Goal: Complete application form: Complete application form

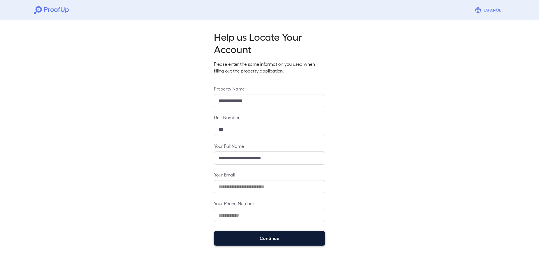
click at [257, 240] on button "Continue" at bounding box center [269, 238] width 111 height 15
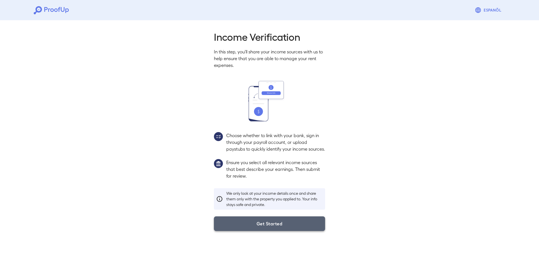
click at [271, 226] on button "Get Started" at bounding box center [269, 223] width 111 height 15
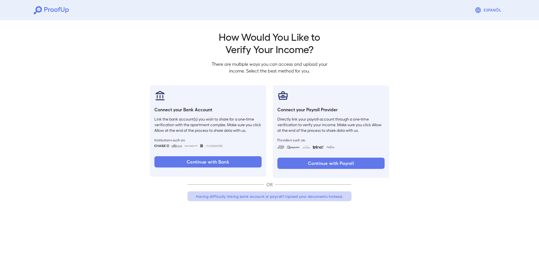
click at [289, 196] on button "Having difficulty linking bank account or payroll? Upload your documents instea…" at bounding box center [269, 196] width 164 height 10
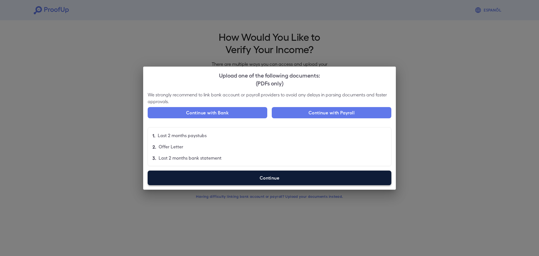
click at [276, 175] on label "Continue" at bounding box center [270, 177] width 244 height 15
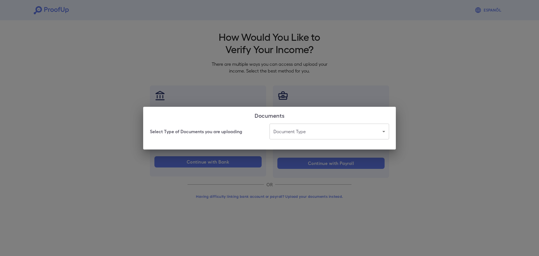
click at [300, 139] on body "Espanõl Go back How Would You Like to Verify Your Income? There are multiple wa…" at bounding box center [269, 107] width 539 height 214
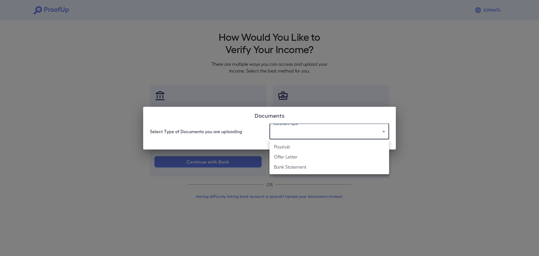
click at [300, 170] on li "Bank Statement" at bounding box center [329, 167] width 120 height 10
type input "**********"
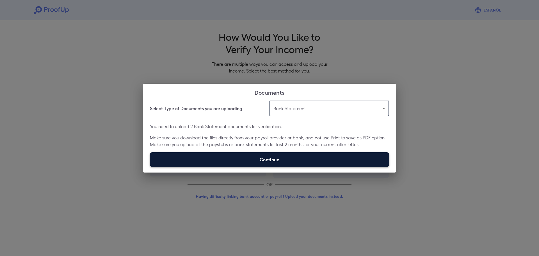
click at [297, 158] on label "Continue" at bounding box center [269, 159] width 239 height 15
click at [150, 166] on input "Continue" at bounding box center [150, 166] width 0 height 0
type input "**********"
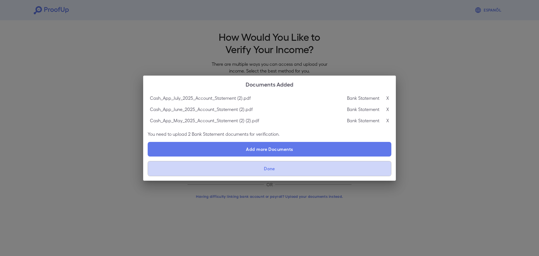
click at [276, 168] on button "Done" at bounding box center [270, 168] width 244 height 15
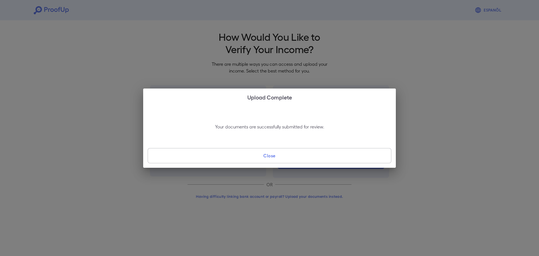
click at [273, 155] on button "Close" at bounding box center [270, 155] width 244 height 15
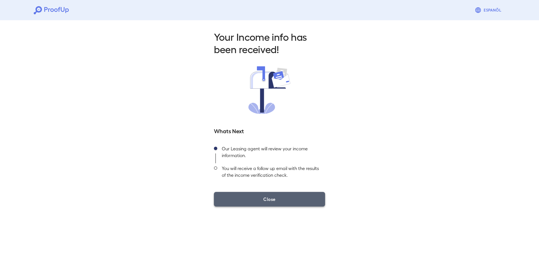
click at [253, 196] on button "Close" at bounding box center [269, 199] width 111 height 15
click at [292, 203] on button "Close" at bounding box center [269, 199] width 111 height 15
